Goal: Task Accomplishment & Management: Manage account settings

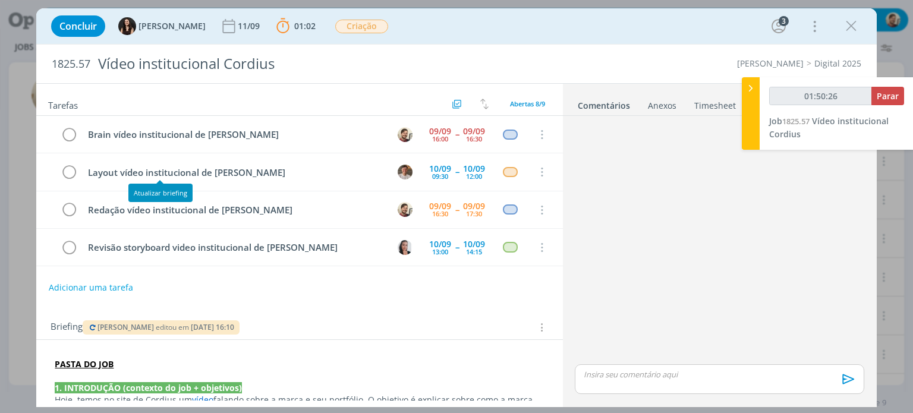
scroll to position [71, 0]
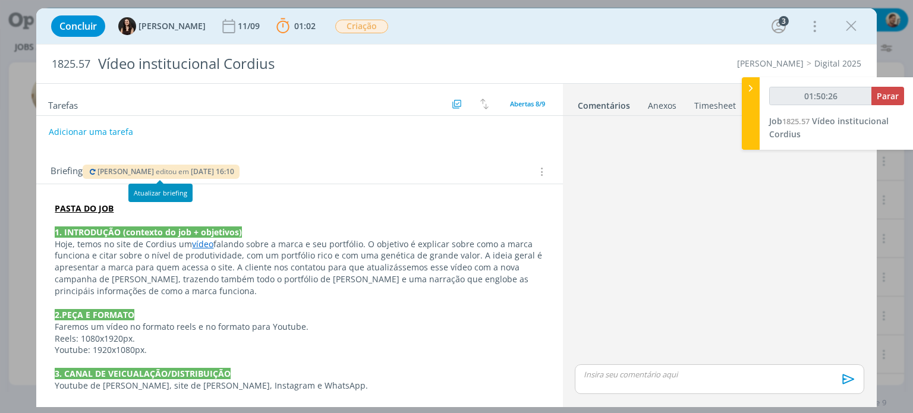
click at [94, 172] on icon "dialog" at bounding box center [93, 171] width 10 height 7
click at [201, 246] on link "vídeo" at bounding box center [202, 243] width 21 height 11
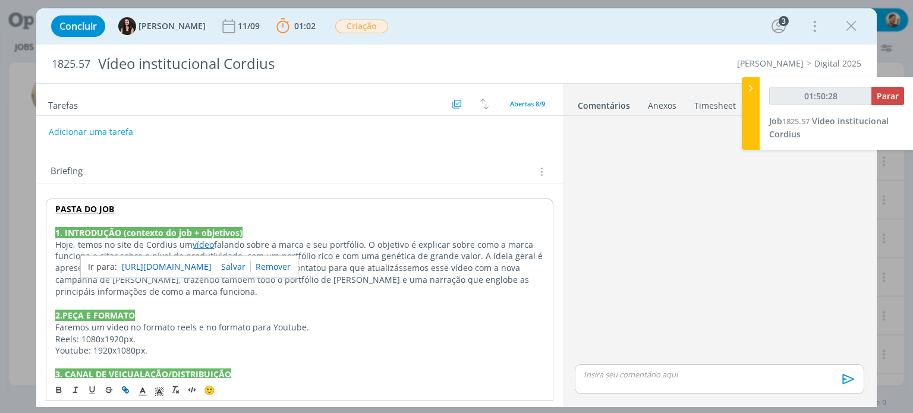
click at [211, 264] on link "https://www.corteva.com.br/produtos-e-servicos/sementes/cordius/galeria.html" at bounding box center [167, 266] width 90 height 15
click at [849, 23] on icon "dialog" at bounding box center [851, 26] width 18 height 18
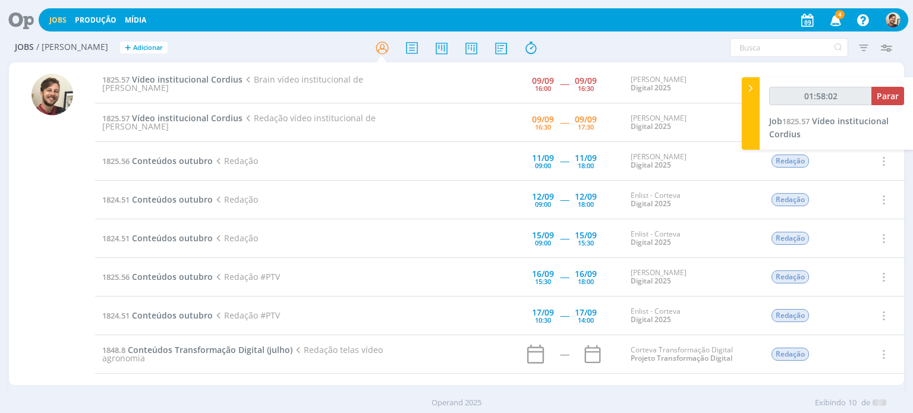
click at [26, 22] on icon at bounding box center [17, 19] width 24 height 23
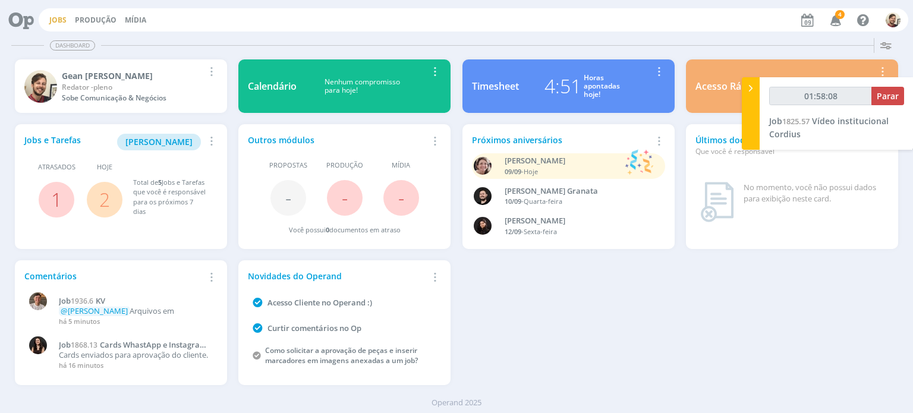
click at [62, 18] on link "Jobs" at bounding box center [57, 20] width 17 height 10
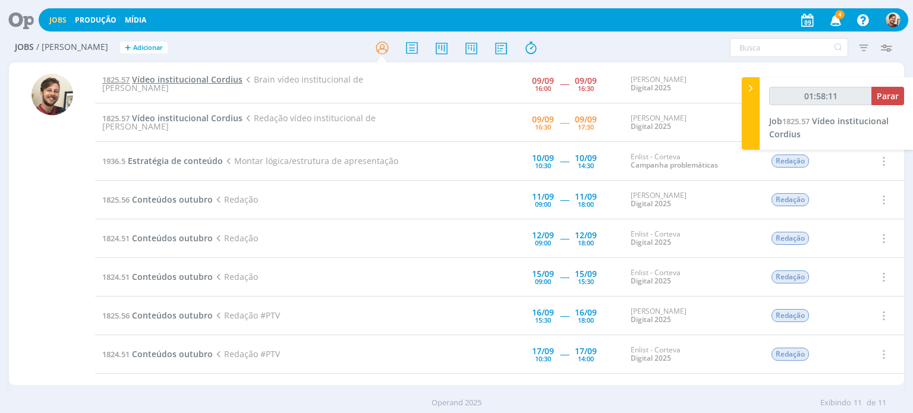
click at [229, 85] on span "Vídeo institucional Cordius" at bounding box center [187, 79] width 111 height 11
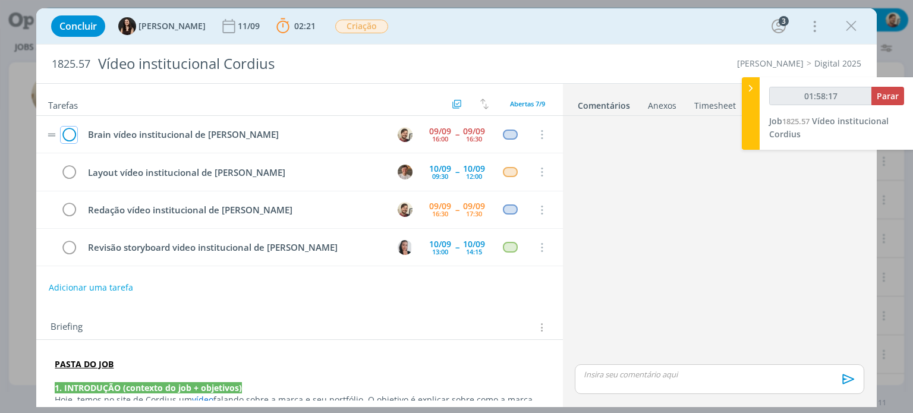
click at [73, 135] on icon "dialog" at bounding box center [69, 135] width 17 height 18
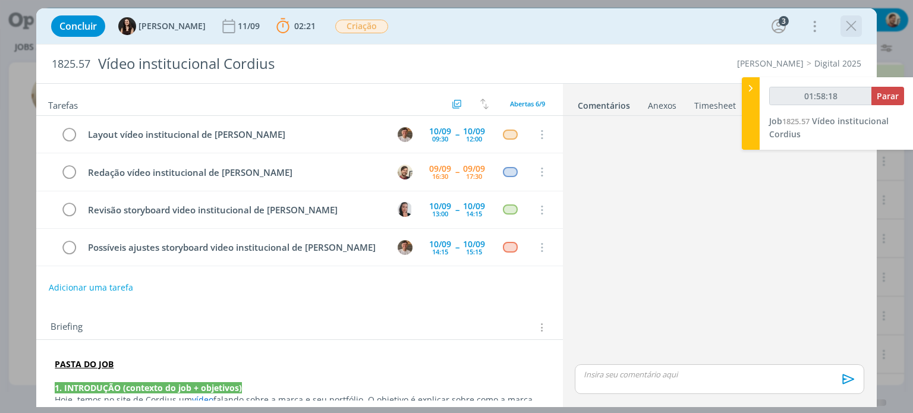
click at [851, 28] on icon "dialog" at bounding box center [851, 26] width 18 height 18
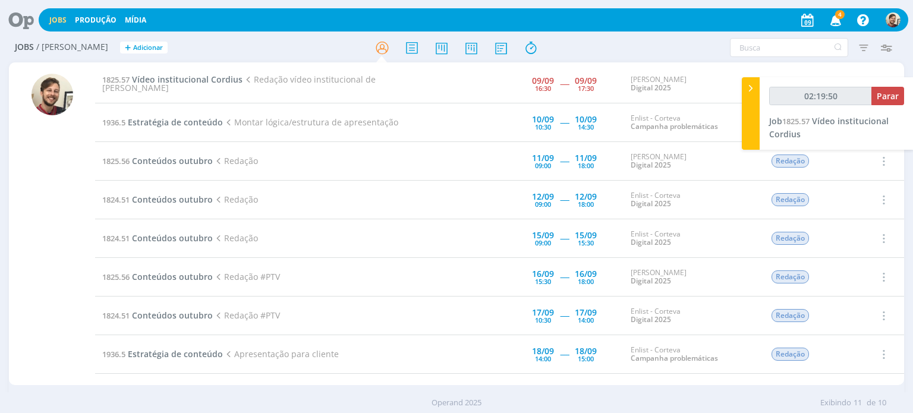
click at [836, 15] on span "4" at bounding box center [840, 14] width 10 height 9
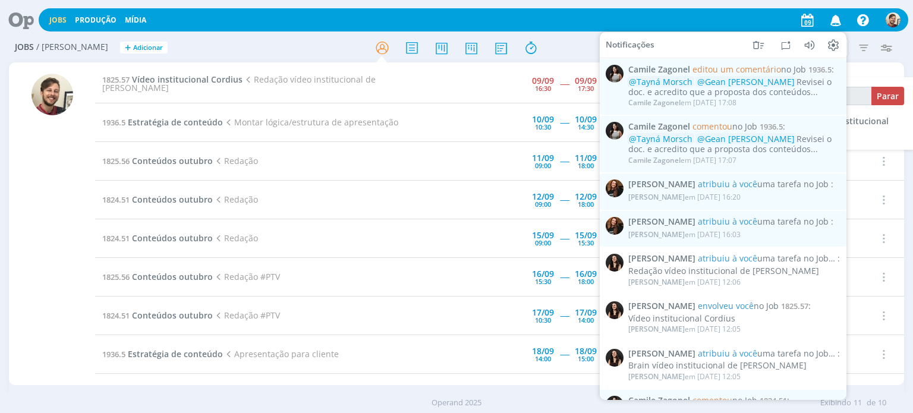
click at [835, 17] on icon "button" at bounding box center [835, 20] width 21 height 20
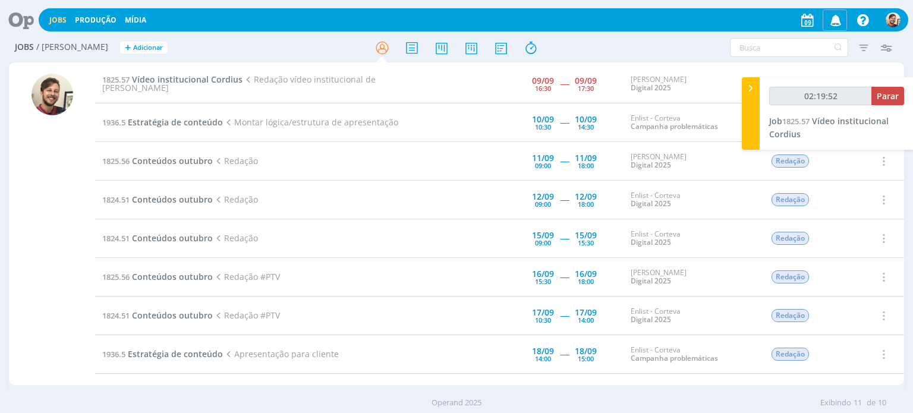
click at [835, 17] on icon "button" at bounding box center [835, 20] width 21 height 20
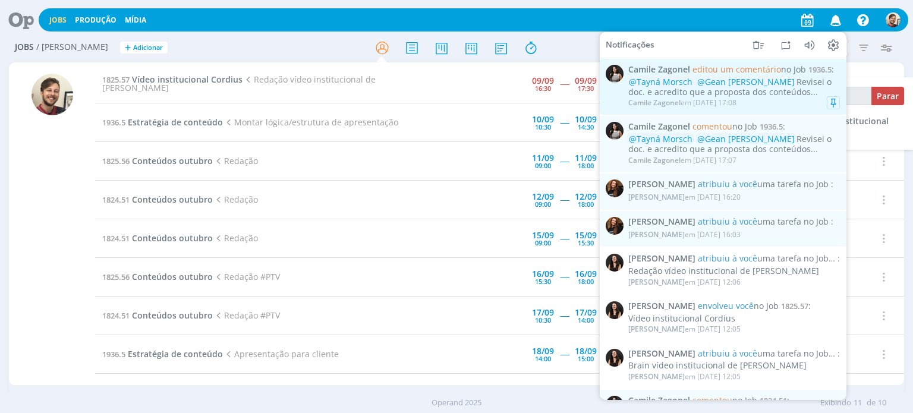
click at [779, 94] on div "@Tayná Morsch @Gean Paulo Naue Revisei o doc. e acredito que a proposta dos con…" at bounding box center [733, 87] width 211 height 20
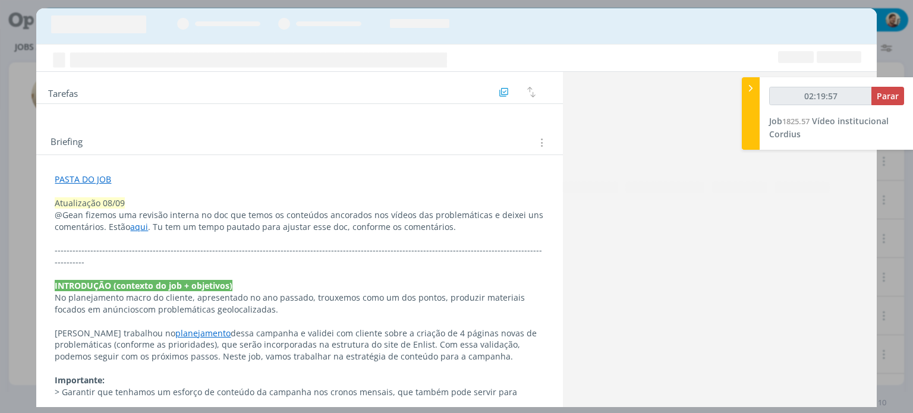
scroll to position [987, 0]
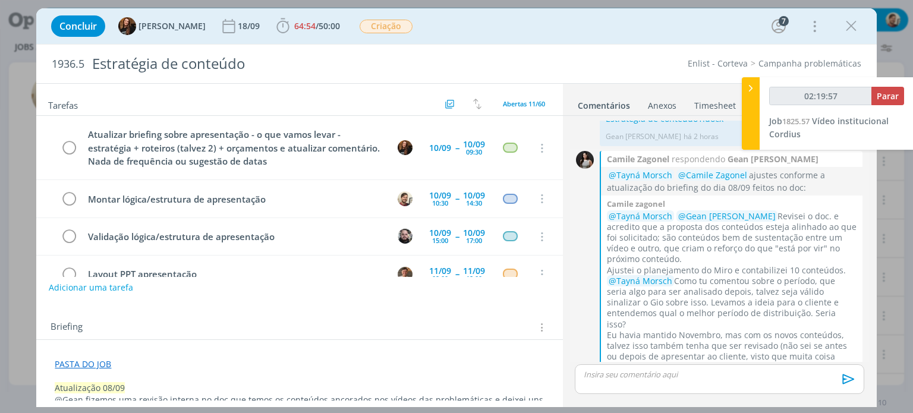
type input "02:19:58"
click at [749, 125] on div at bounding box center [750, 113] width 18 height 72
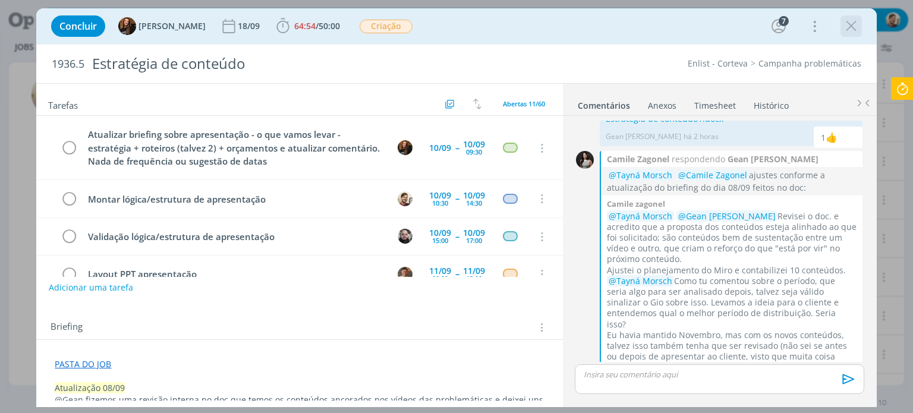
click at [850, 28] on icon "dialog" at bounding box center [851, 26] width 18 height 18
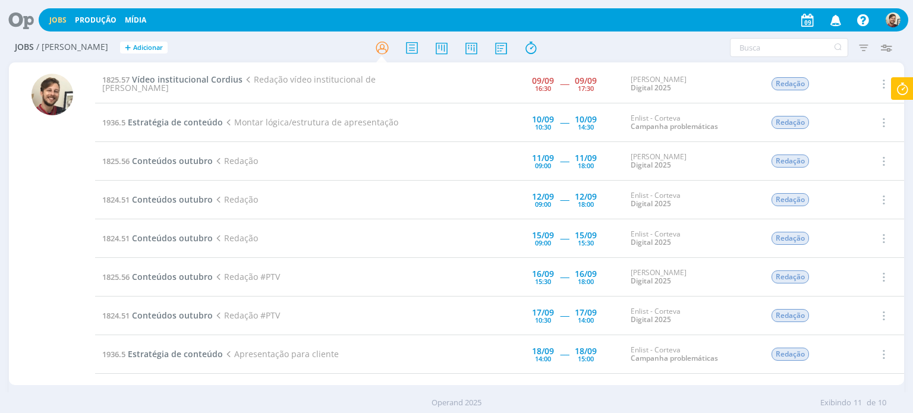
click at [904, 92] on icon at bounding box center [901, 88] width 21 height 23
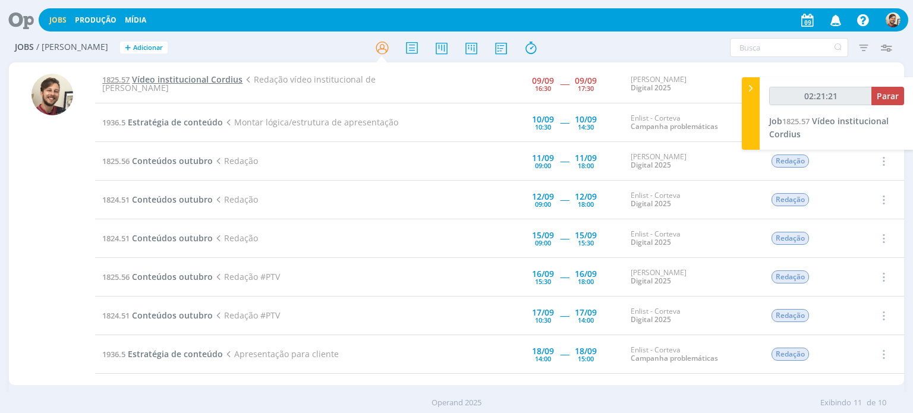
click at [223, 83] on span "Vídeo institucional Cordius" at bounding box center [187, 79] width 111 height 11
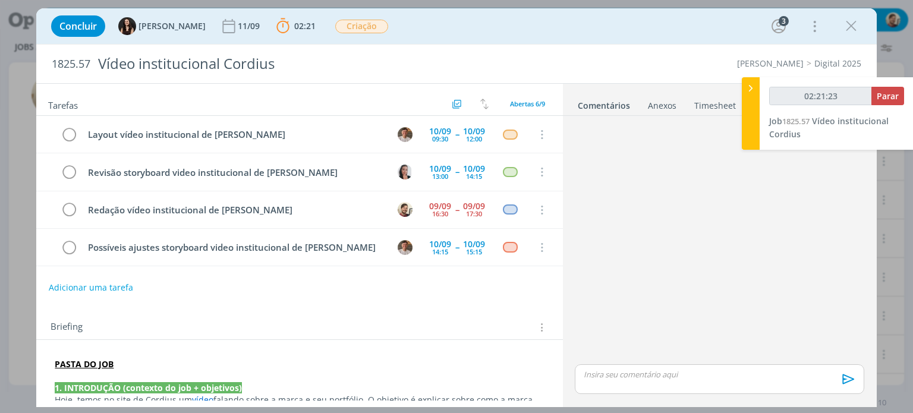
scroll to position [37, 0]
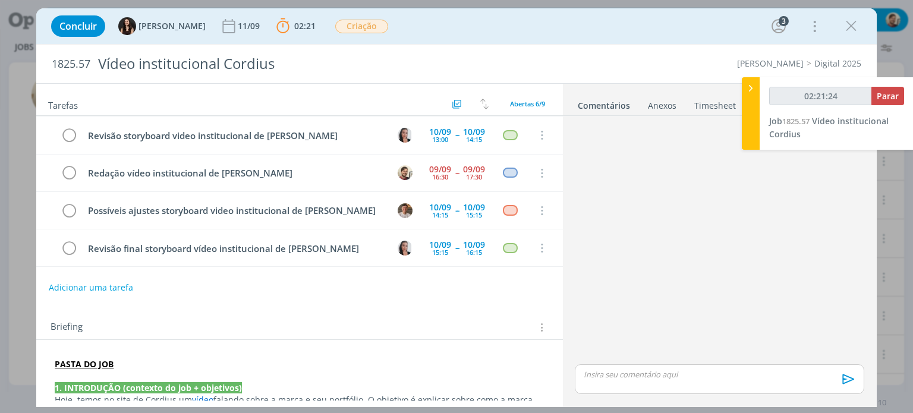
click at [86, 367] on strong "PASTA DO JOB" at bounding box center [84, 363] width 59 height 11
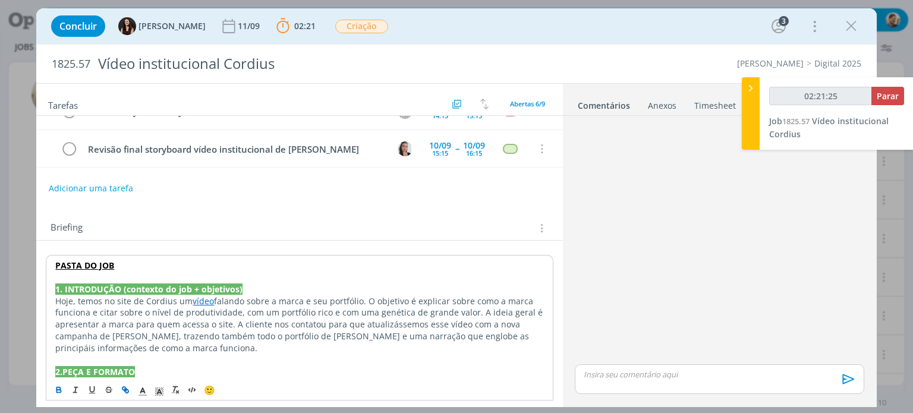
scroll to position [119, 0]
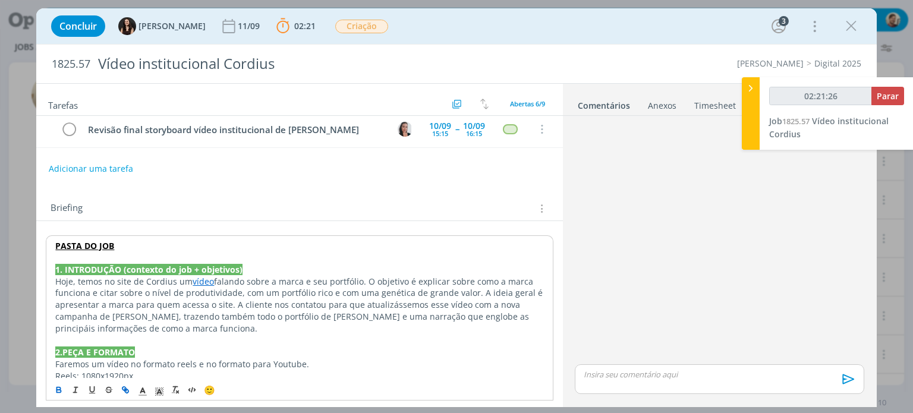
click at [104, 242] on strong "PASTA DO JOB" at bounding box center [84, 245] width 59 height 11
click at [106, 270] on link "https://sobeae.sharepoint.com/:f:/s/SOBEAE/EuRJizX95-dIiTRbU4LQYHMBSlewWGeXoYrg…" at bounding box center [132, 268] width 90 height 15
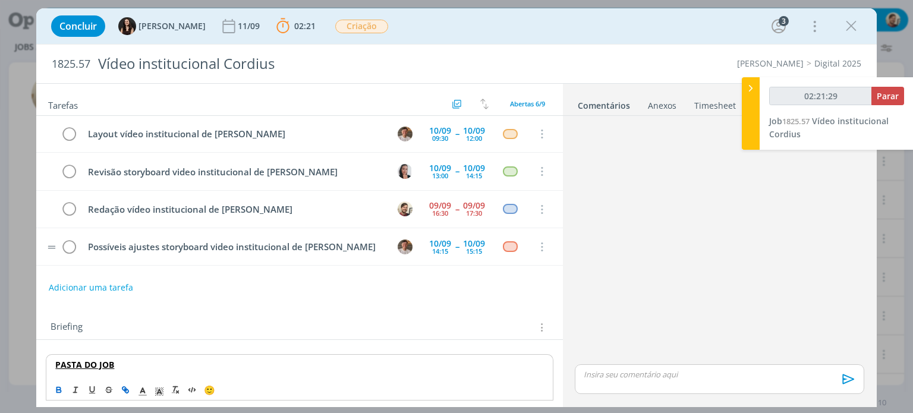
scroll to position [0, 0]
click at [616, 374] on p "dialog" at bounding box center [719, 374] width 270 height 11
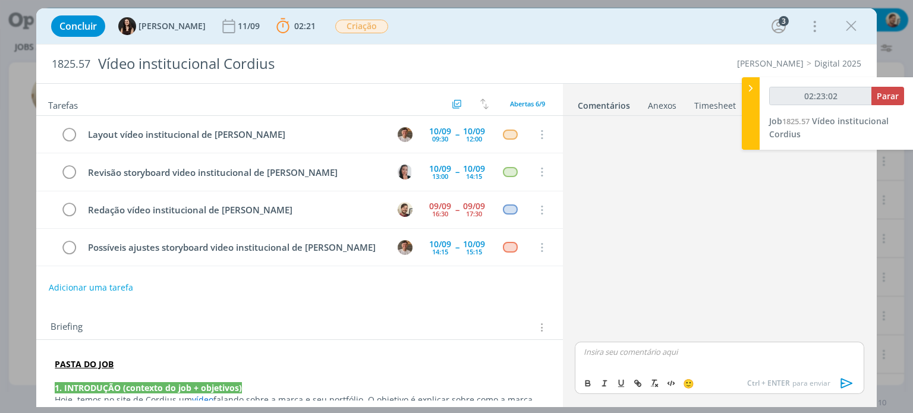
type input "02:23:03"
click at [846, 384] on icon "dialog" at bounding box center [847, 383] width 18 height 18
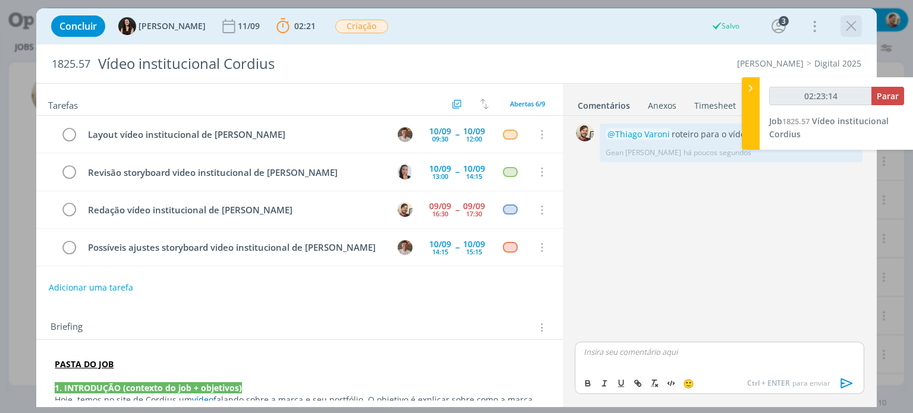
click at [853, 31] on icon "dialog" at bounding box center [851, 26] width 18 height 18
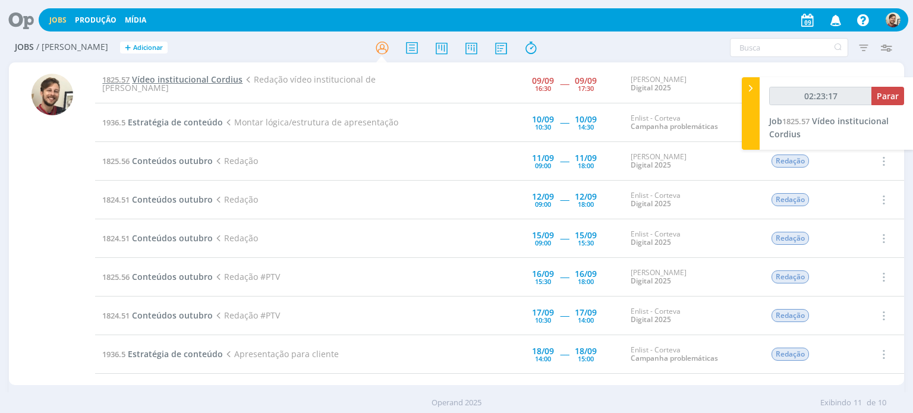
click at [169, 83] on span "Vídeo institucional Cordius" at bounding box center [187, 79] width 111 height 11
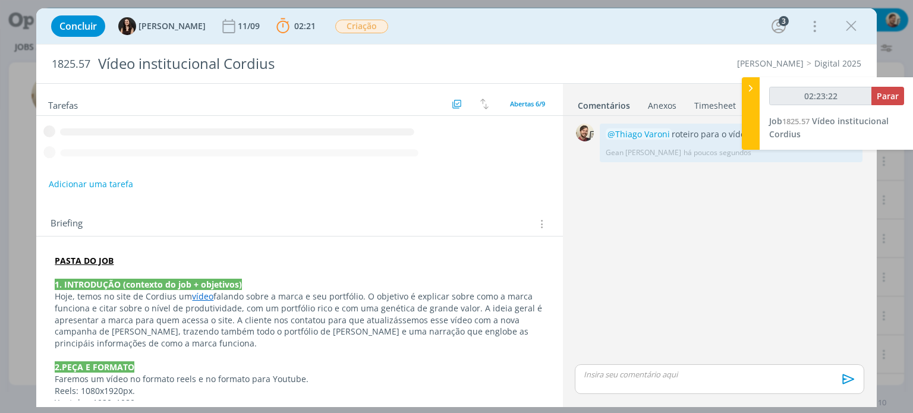
click at [857, 24] on icon "dialog" at bounding box center [851, 26] width 18 height 18
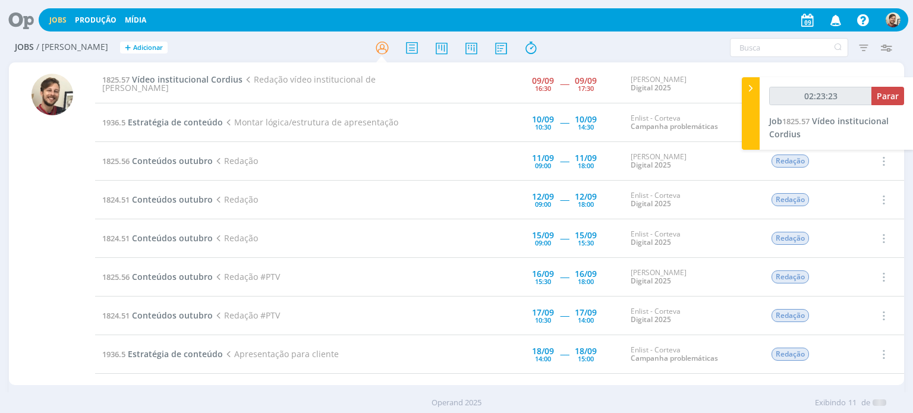
click at [29, 22] on div "Jobs Produção Mídia Notificações Camile Zagonel editou um comentário no Job 193…" at bounding box center [456, 206] width 913 height 413
click at [19, 18] on icon at bounding box center [17, 19] width 24 height 23
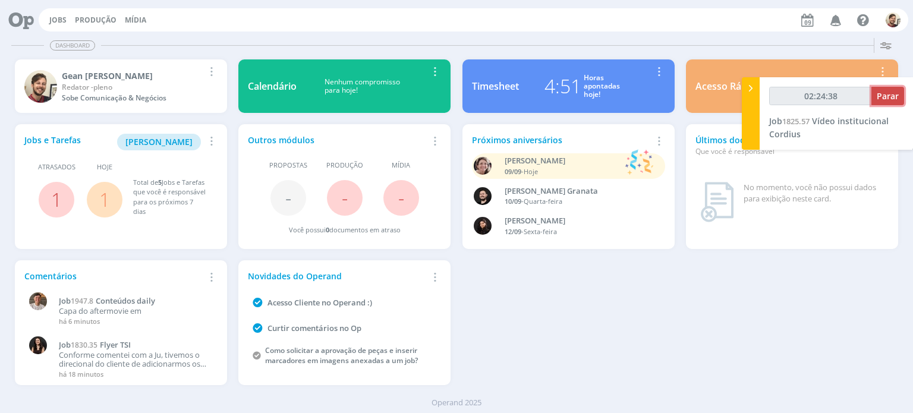
type input "02:24:39"
click at [884, 91] on span "Parar" at bounding box center [887, 95] width 22 height 11
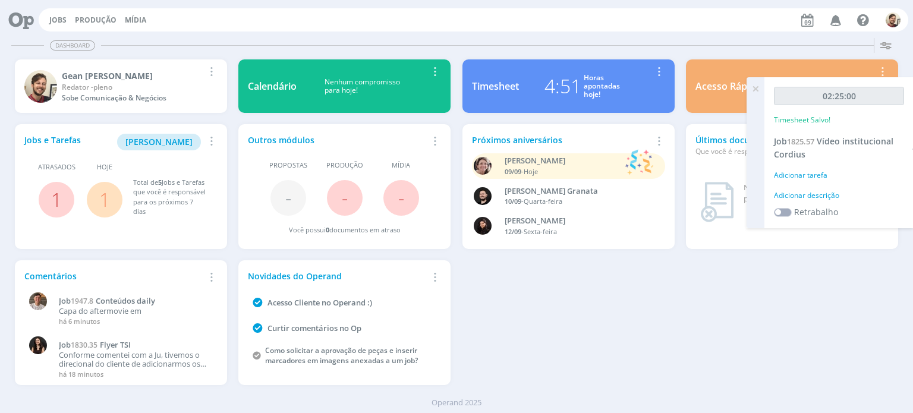
click at [813, 173] on div "Adicionar tarefa" at bounding box center [839, 175] width 130 height 11
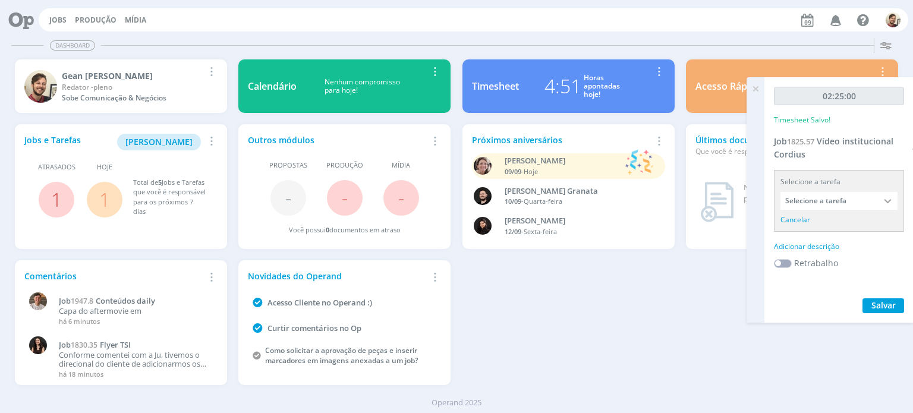
click at [818, 247] on div "Adicionar descrição" at bounding box center [839, 246] width 130 height 11
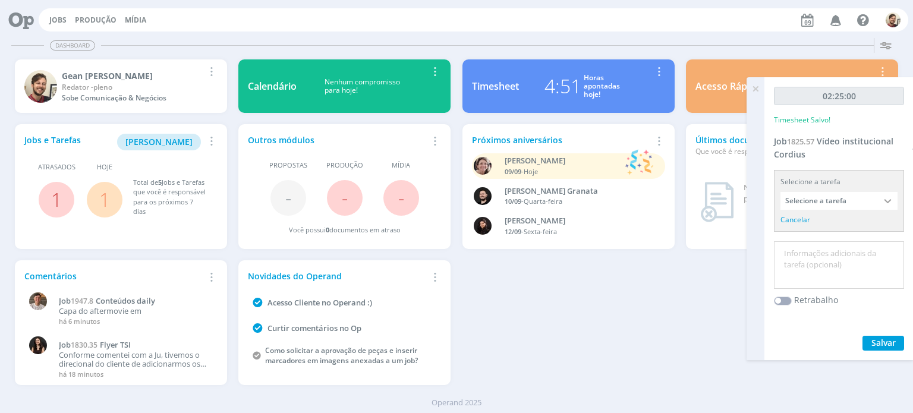
click at [822, 260] on textarea at bounding box center [838, 265] width 124 height 42
type textarea "redação e reunião"
click at [883, 342] on span "Salvar" at bounding box center [883, 342] width 24 height 11
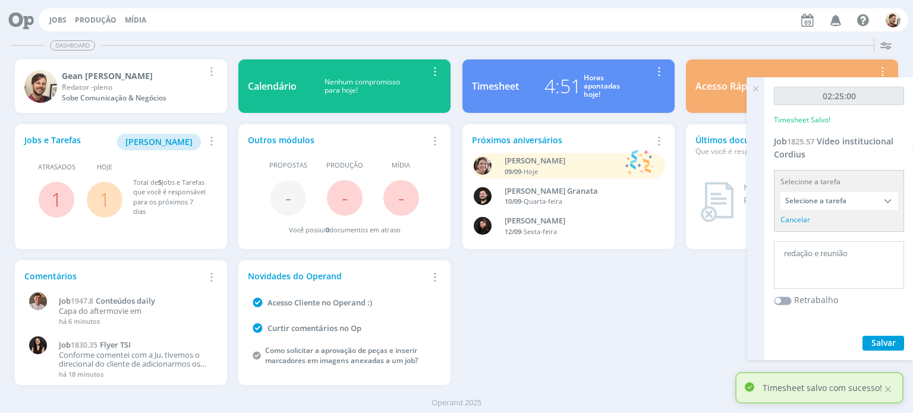
click at [758, 89] on icon at bounding box center [754, 88] width 21 height 23
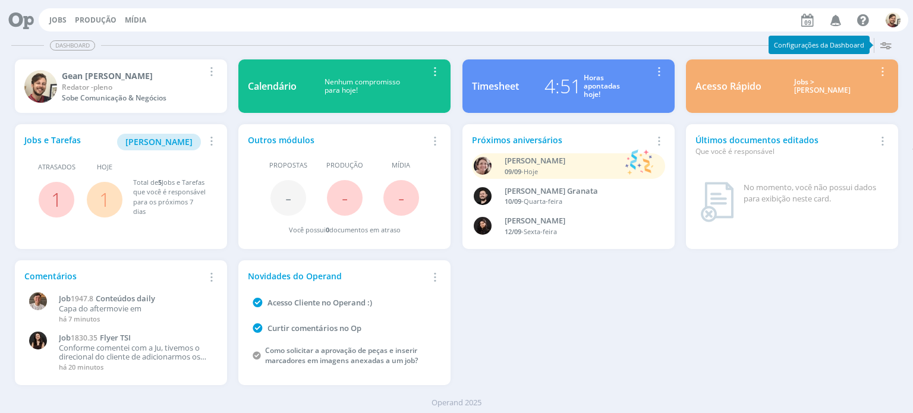
drag, startPoint x: 0, startPoint y: 0, endPoint x: 18, endPoint y: 20, distance: 26.5
click at [18, 20] on icon at bounding box center [17, 19] width 24 height 23
click at [49, 20] on link "Jobs" at bounding box center [57, 20] width 17 height 10
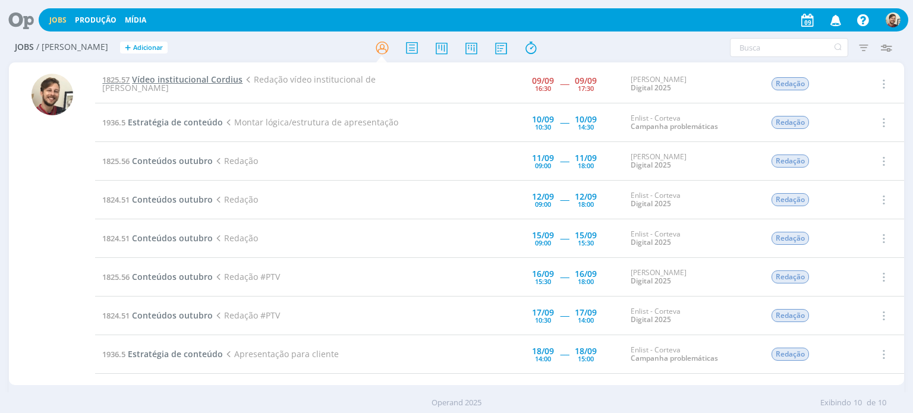
click at [200, 82] on span "Vídeo institucional Cordius" at bounding box center [187, 79] width 111 height 11
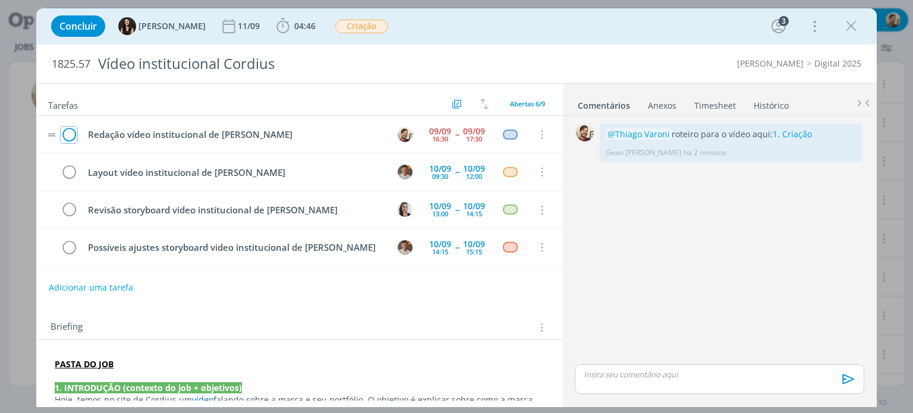
click at [73, 131] on icon "dialog" at bounding box center [69, 135] width 17 height 18
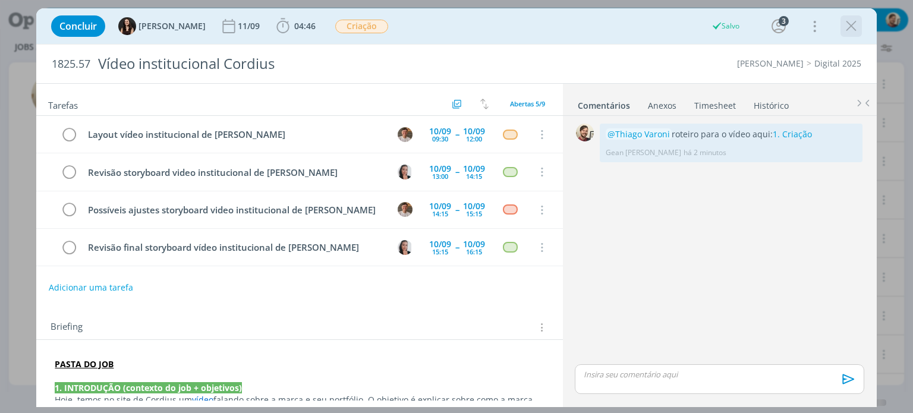
click at [850, 28] on icon "dialog" at bounding box center [851, 26] width 18 height 18
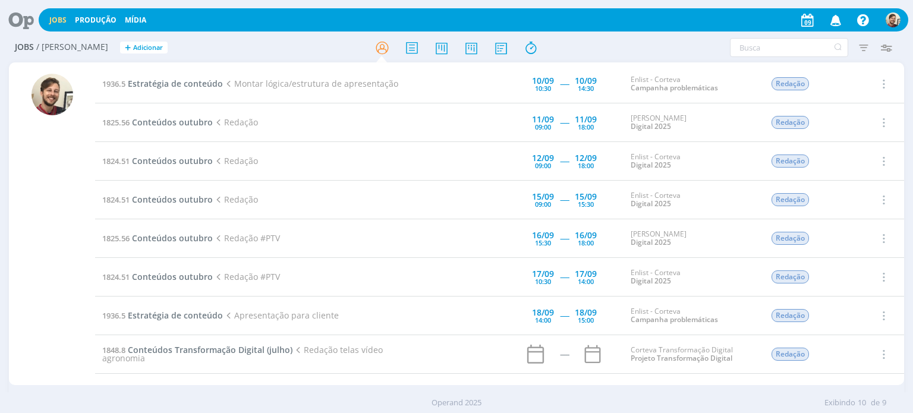
click at [29, 18] on icon at bounding box center [17, 19] width 24 height 23
